Goal: Task Accomplishment & Management: Manage account settings

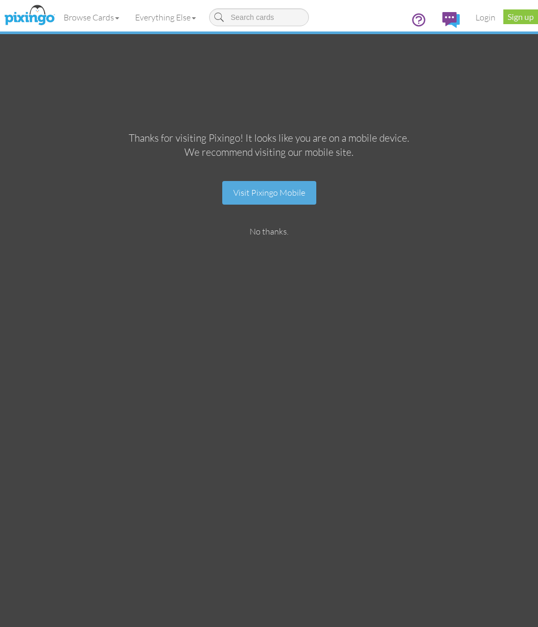
click at [257, 230] on link "No thanks." at bounding box center [268, 231] width 39 height 10
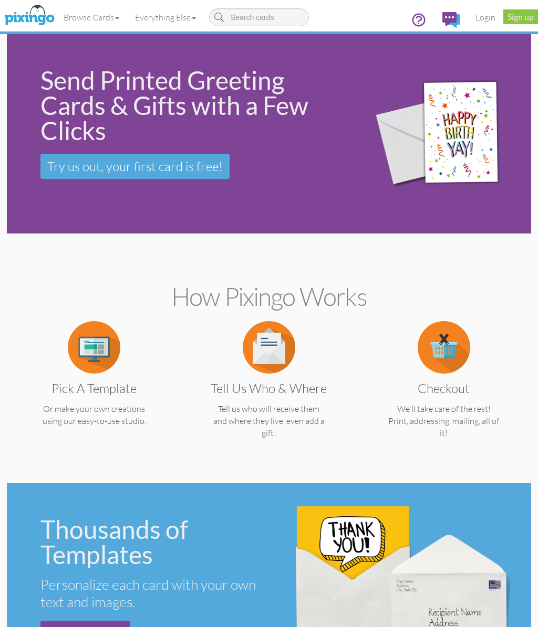
click at [483, 14] on link "Login" at bounding box center [485, 17] width 36 height 26
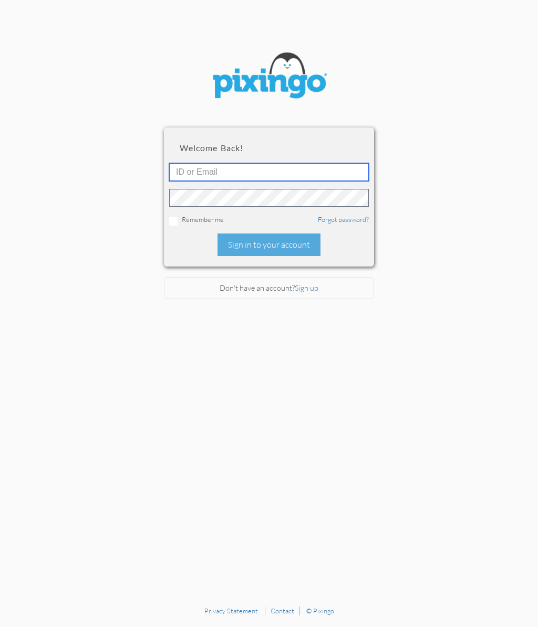
click at [181, 168] on input "text" at bounding box center [268, 172] width 199 height 18
type input "[EMAIL_ADDRESS][PERSON_NAME][DOMAIN_NAME]"
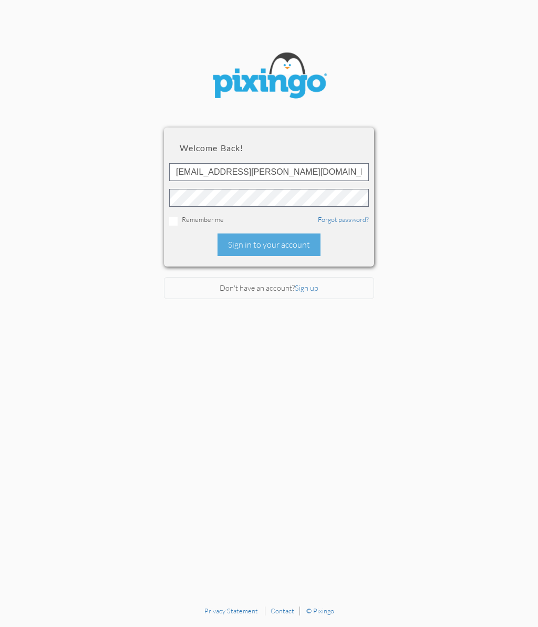
click at [171, 220] on input "checkbox" at bounding box center [173, 221] width 8 height 8
checkbox input "true"
click at [249, 246] on div "Sign in to your account" at bounding box center [268, 245] width 103 height 23
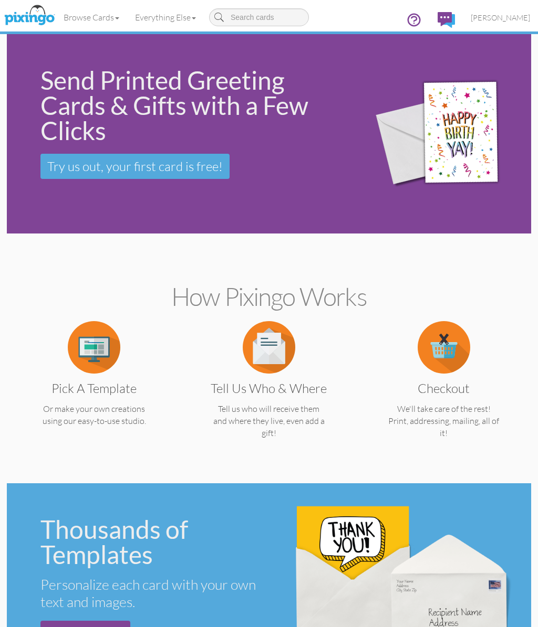
click at [493, 16] on span "[PERSON_NAME]" at bounding box center [499, 17] width 59 height 9
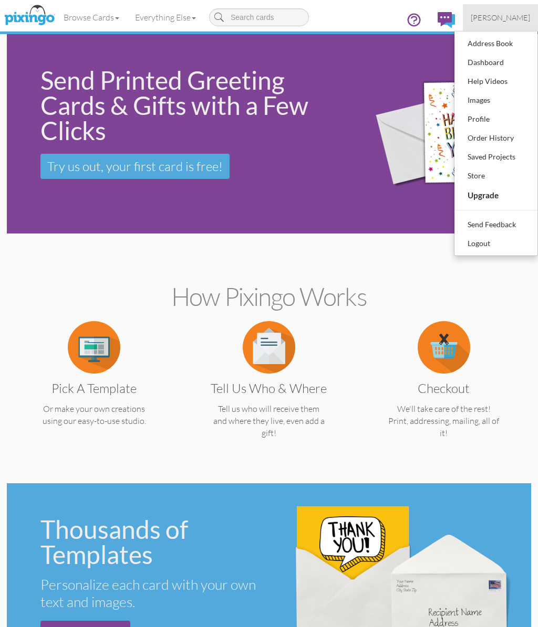
click at [470, 136] on div "Order History" at bounding box center [496, 138] width 62 height 16
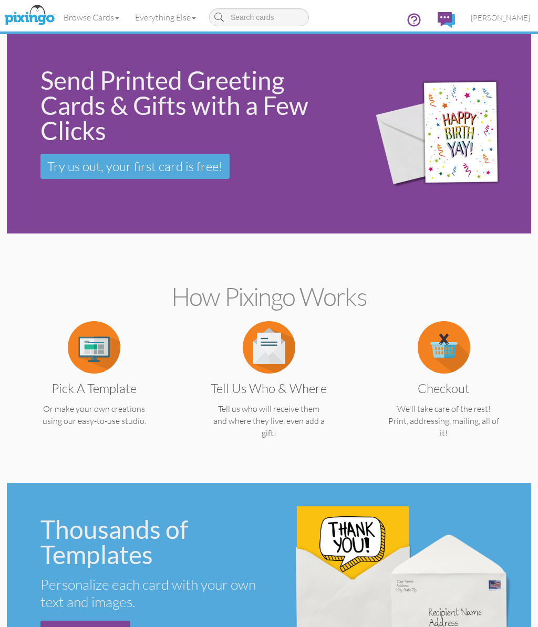
click at [493, 12] on link "[PERSON_NAME]" at bounding box center [499, 17] width 75 height 27
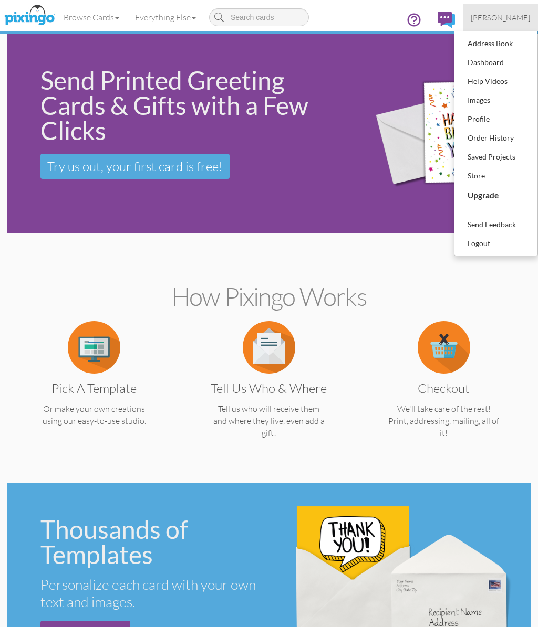
click at [475, 62] on div "Dashboard" at bounding box center [496, 63] width 62 height 16
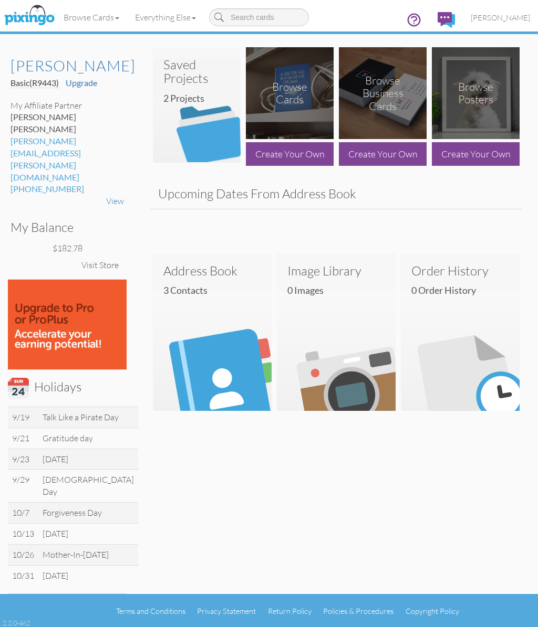
click at [54, 243] on div "$182.78" at bounding box center [66, 249] width 113 height 12
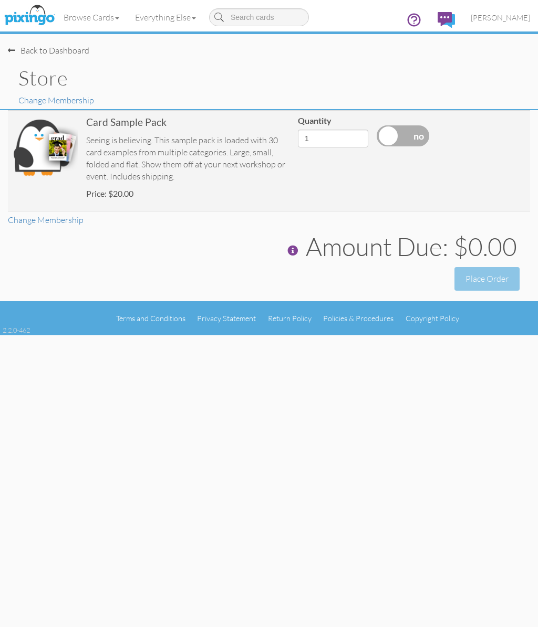
click at [18, 51] on div "Back to Dashboard" at bounding box center [48, 51] width 81 height 12
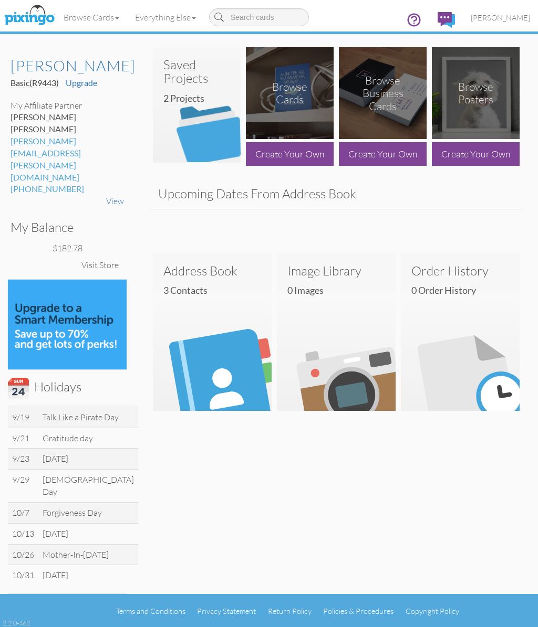
click at [98, 254] on div "Visit Store" at bounding box center [100, 265] width 48 height 23
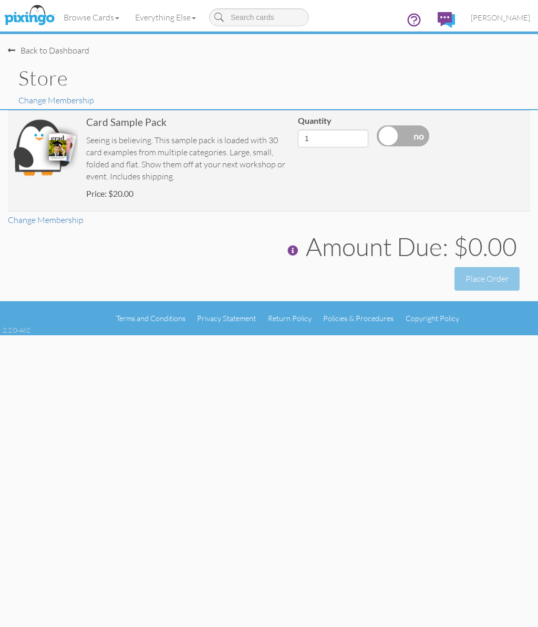
click at [169, 15] on link "Everything Else" at bounding box center [165, 17] width 77 height 26
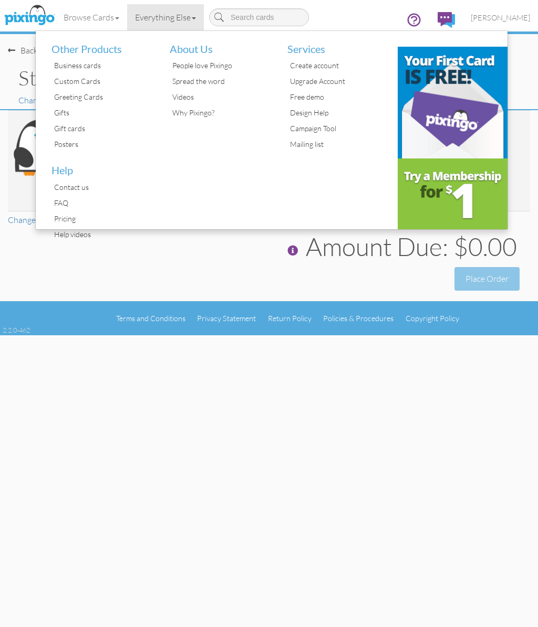
click at [199, 411] on body "Toggle navigation Visit Pixingo Mobile Browse Cards Business Accounting Automot…" at bounding box center [269, 313] width 538 height 627
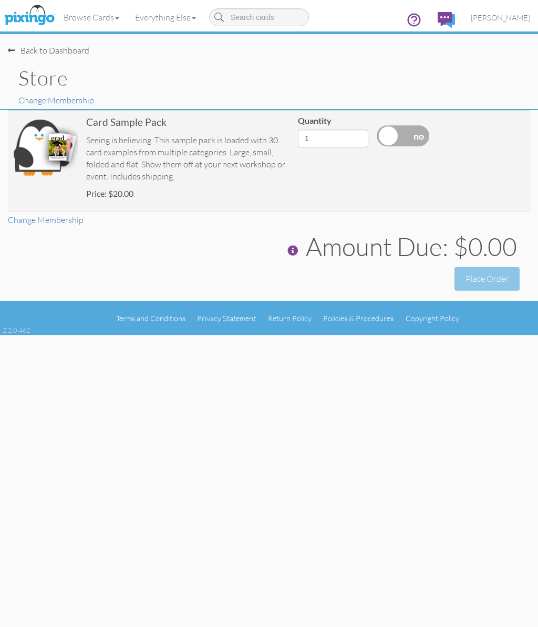
click at [493, 15] on span "[PERSON_NAME]" at bounding box center [499, 17] width 59 height 9
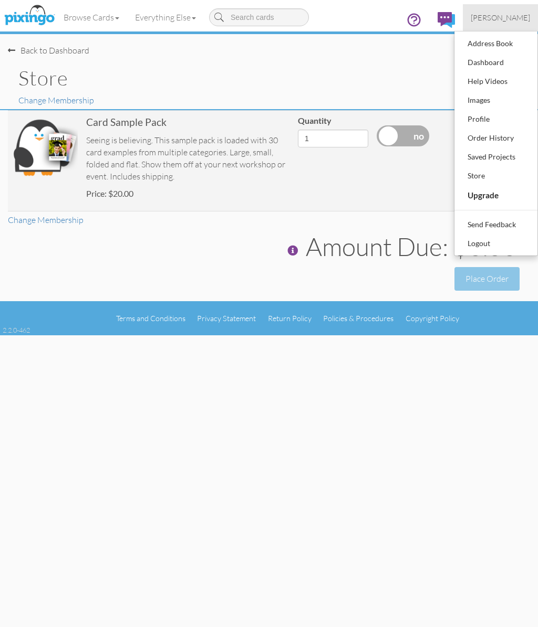
click at [28, 53] on div "Back to Dashboard" at bounding box center [48, 51] width 81 height 12
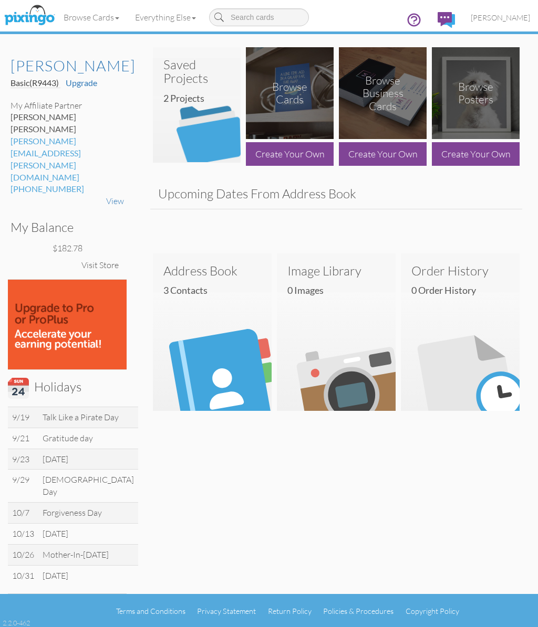
click at [499, 18] on span "[PERSON_NAME]" at bounding box center [499, 17] width 59 height 9
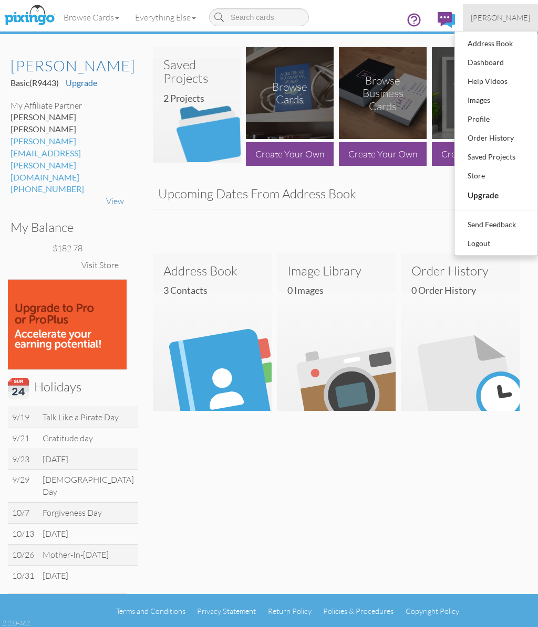
click at [477, 119] on div "Profile" at bounding box center [496, 119] width 62 height 16
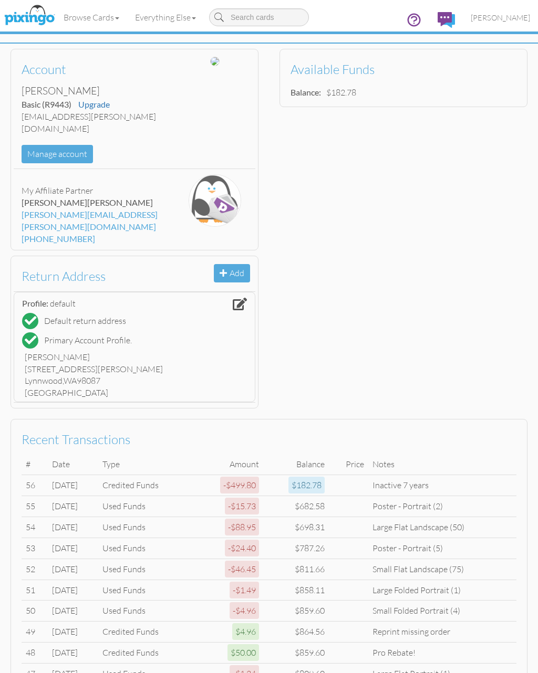
scroll to position [110, 0]
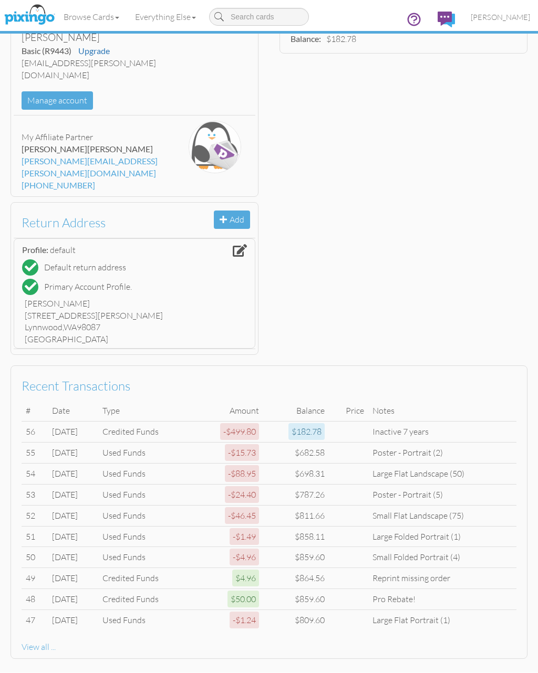
click at [35, 627] on div "View all ..." at bounding box center [269, 647] width 494 height 12
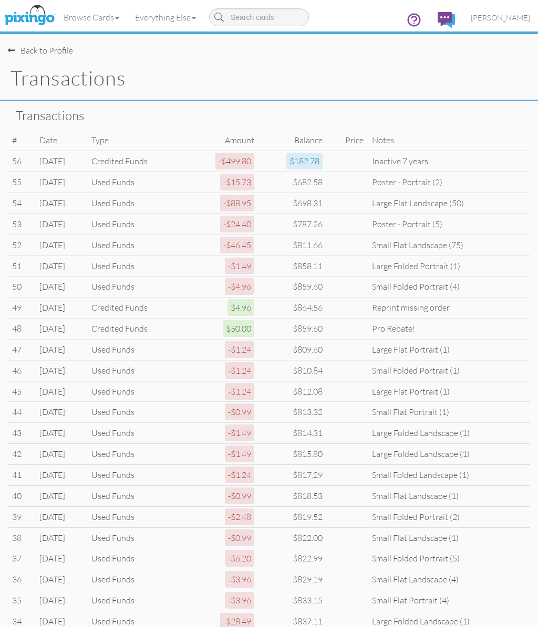
scroll to position [156, 0]
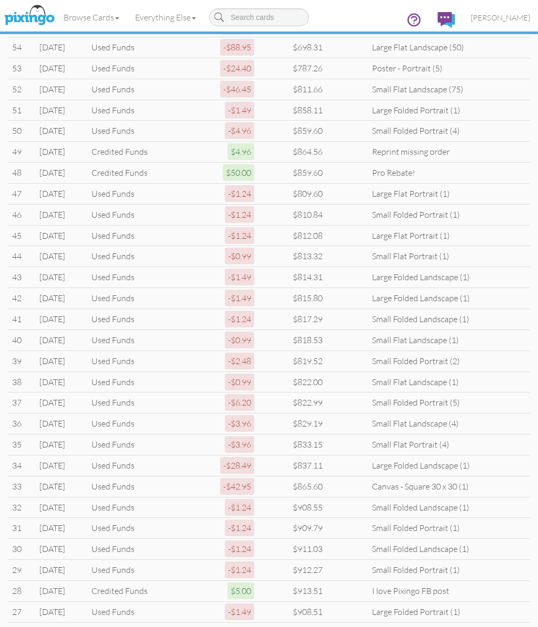
click at [167, 311] on td "Used Funds" at bounding box center [136, 319] width 99 height 21
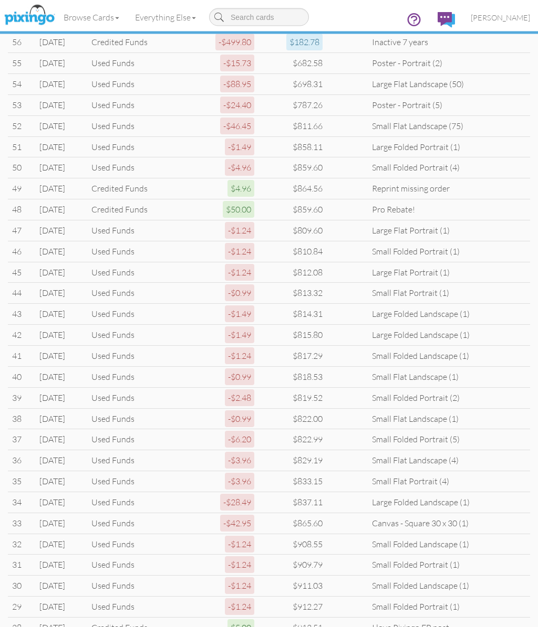
scroll to position [0, 0]
